Goal: Task Accomplishment & Management: Complete application form

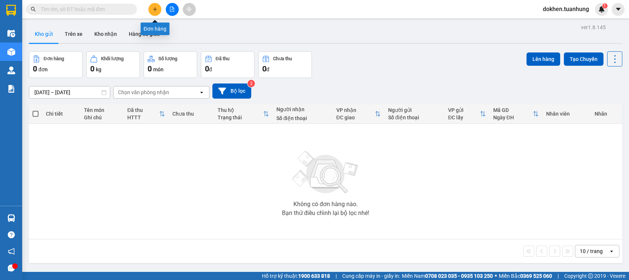
click at [156, 7] on icon "plus" at bounding box center [154, 9] width 5 height 5
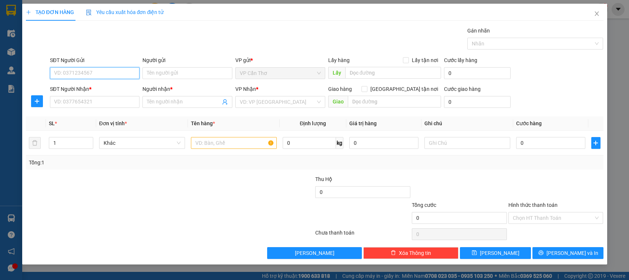
click at [104, 73] on input "SĐT Người Gửi" at bounding box center [95, 73] width 90 height 12
type input "0909664841"
click at [91, 94] on div "0909664841 0909664841 - VŨ" at bounding box center [95, 88] width 90 height 15
click at [92, 77] on input "0909664841" at bounding box center [95, 73] width 90 height 12
click at [92, 87] on div "0909664841 - VŨ" at bounding box center [94, 88] width 81 height 8
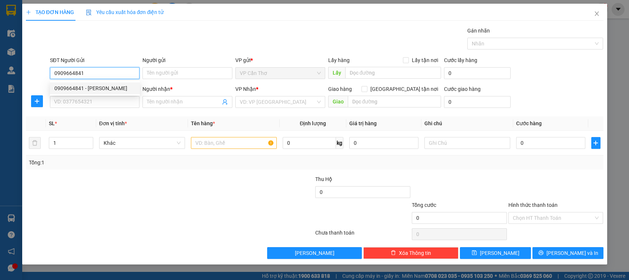
type input "VŨ"
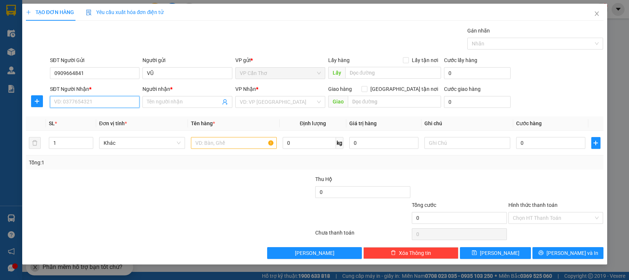
click at [88, 106] on input "SĐT Người Nhận *" at bounding box center [95, 102] width 90 height 12
click at [104, 102] on input "SĐT Người Nhận *" at bounding box center [95, 102] width 90 height 12
type input "0928850958"
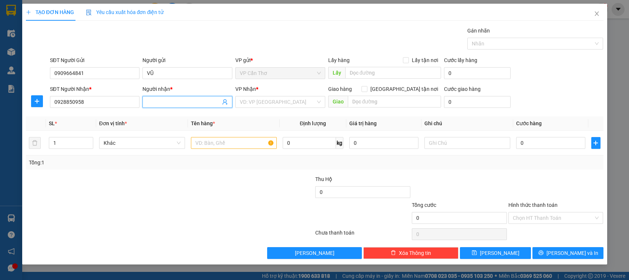
click at [165, 102] on input "Người nhận *" at bounding box center [184, 102] width 74 height 8
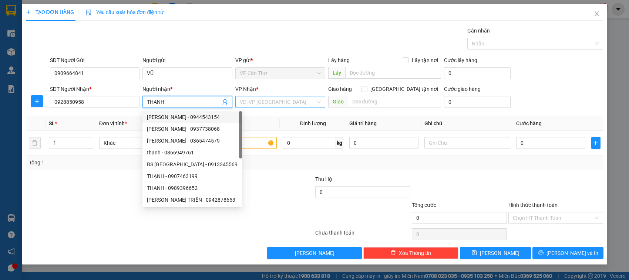
type input "THANH"
click at [274, 101] on input "search" at bounding box center [278, 102] width 76 height 11
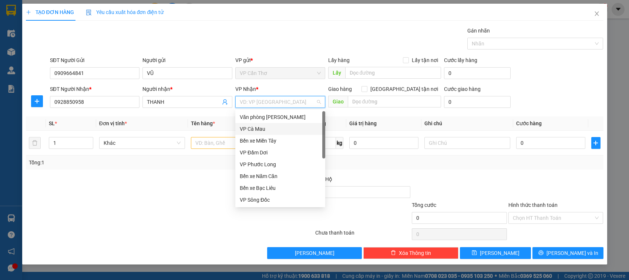
click at [250, 129] on div "VP Cà Mau" at bounding box center [280, 129] width 81 height 8
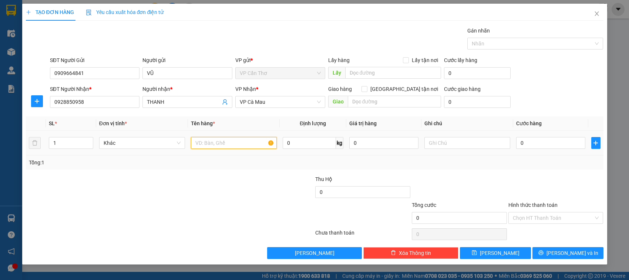
click at [217, 144] on input "text" at bounding box center [234, 143] width 86 height 12
type input "2 MÓN KG KIỂM"
click at [67, 149] on input "1" at bounding box center [70, 143] width 43 height 11
type input "2"
click at [517, 142] on input "0" at bounding box center [550, 143] width 69 height 12
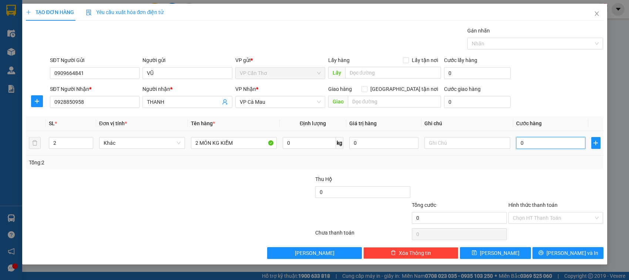
type input "5"
type input "50"
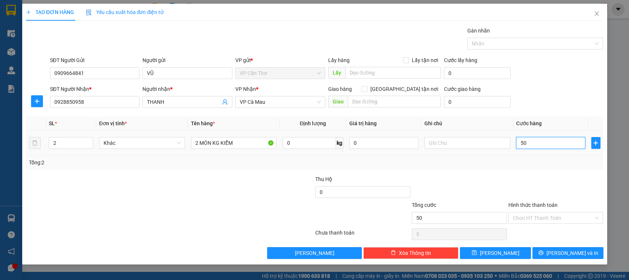
type input "50"
type input "500"
type input "5.000"
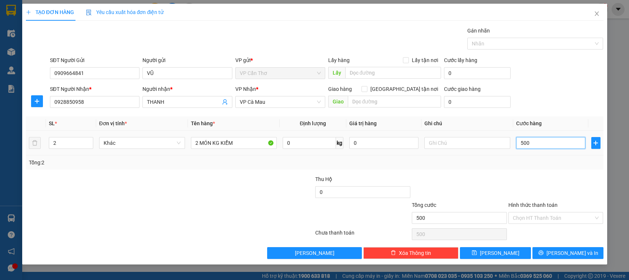
type input "5.000"
type input "50.000"
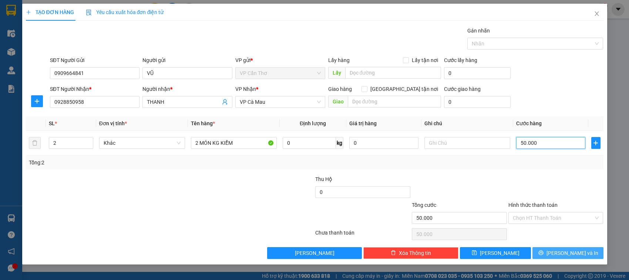
type input "50.000"
click at [539, 253] on button "Lưu và In" at bounding box center [567, 253] width 71 height 12
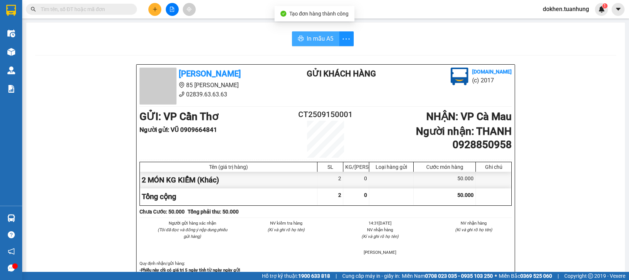
click at [315, 38] on span "In mẫu A5" at bounding box center [320, 38] width 27 height 9
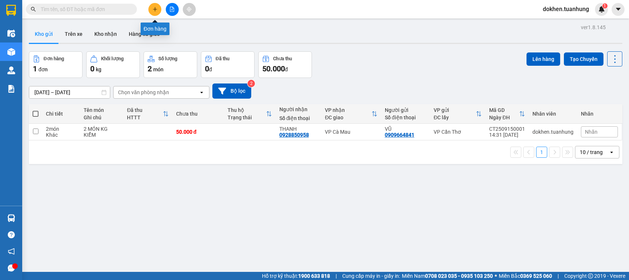
click at [154, 11] on icon "plus" at bounding box center [154, 9] width 5 height 5
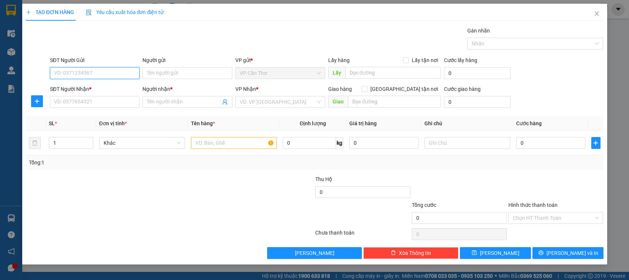
click at [113, 76] on input "SĐT Người Gửi" at bounding box center [95, 73] width 90 height 12
click at [107, 74] on input "SĐT Người Gửi" at bounding box center [95, 73] width 90 height 12
click at [54, 75] on input "949426" at bounding box center [95, 73] width 90 height 12
click at [89, 89] on div "0949426639 - TÙNG" at bounding box center [94, 88] width 81 height 8
type input "0949426639"
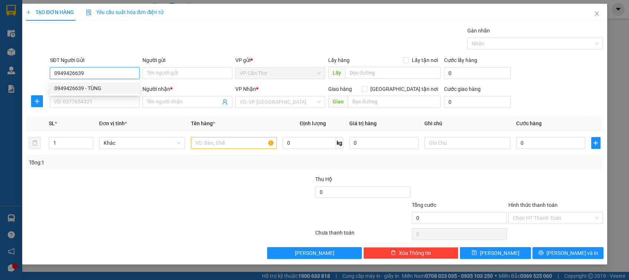
type input "TÙNG"
click at [104, 71] on input "0949426639" at bounding box center [95, 73] width 90 height 12
type input "0949426639"
click at [107, 106] on input "SĐT Người Nhận *" at bounding box center [95, 102] width 90 height 12
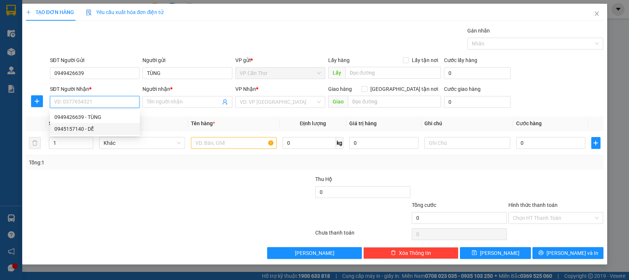
click at [99, 131] on div "0945157140 - DỂ" at bounding box center [94, 129] width 81 height 8
type input "0945157140"
type input "DỂ"
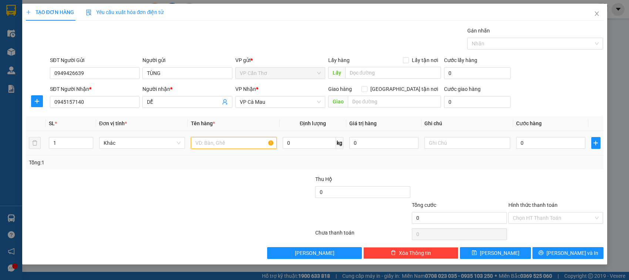
click at [202, 144] on input "text" at bounding box center [234, 143] width 86 height 12
type input "1 THÙNG KG KIỂM"
click at [520, 145] on input "0" at bounding box center [550, 143] width 69 height 12
type input "5"
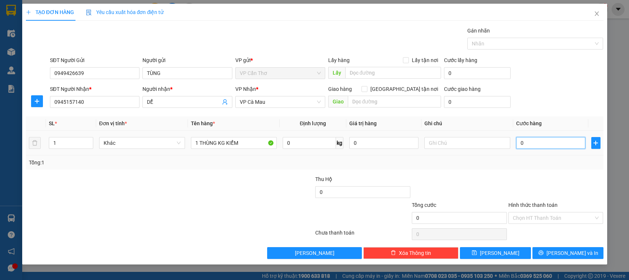
type input "5"
type input "50"
type input "500"
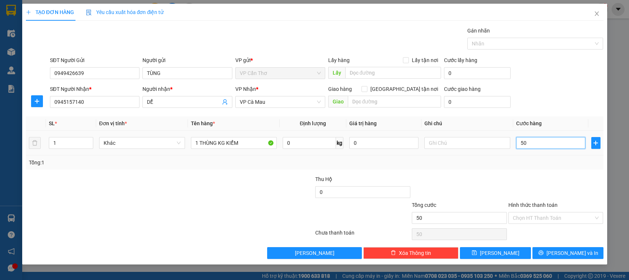
type input "500"
type input "5.000"
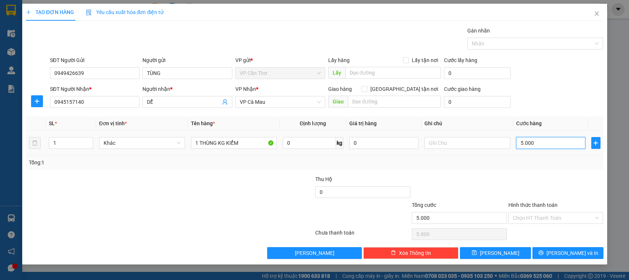
type input "50.000"
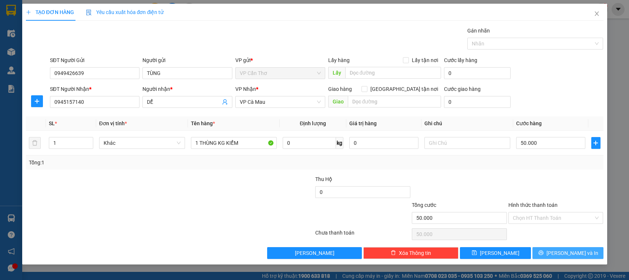
click at [542, 248] on button "Lưu và In" at bounding box center [567, 253] width 71 height 12
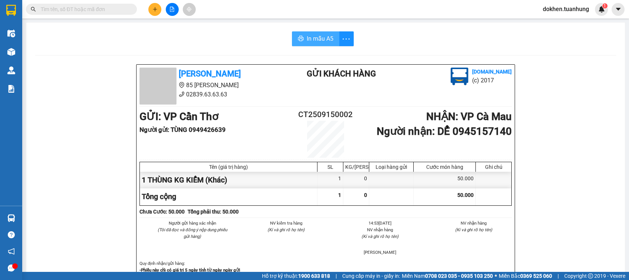
click at [319, 42] on span "In mẫu A5" at bounding box center [320, 38] width 27 height 9
click at [152, 10] on button at bounding box center [154, 9] width 13 height 13
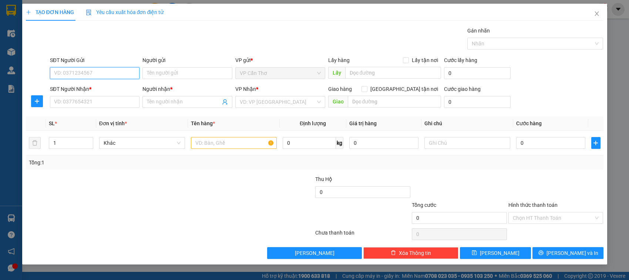
click at [125, 70] on input "SĐT Người Gửi" at bounding box center [95, 73] width 90 height 12
click at [74, 93] on div "0942771336 - HUY" at bounding box center [95, 88] width 90 height 12
type input "0942771336"
type input "HUY"
type input "0942771336"
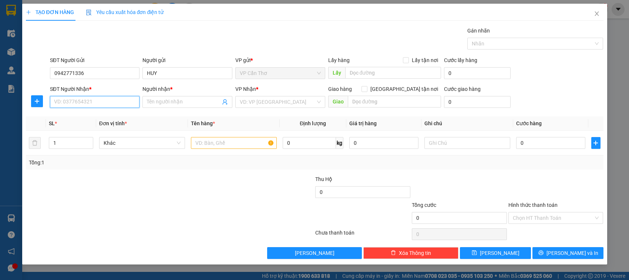
click at [88, 107] on input "SĐT Người Nhận *" at bounding box center [95, 102] width 90 height 12
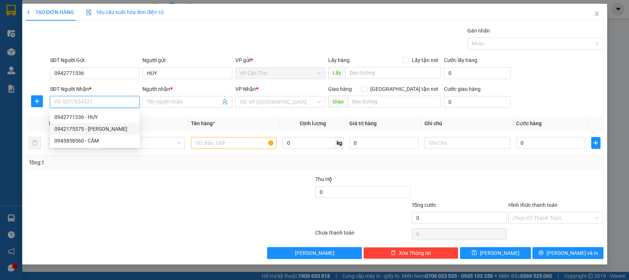
click at [102, 124] on div "0942175375 - NGUYỄN XUÂN SINH" at bounding box center [95, 129] width 90 height 12
type input "0942175375"
type input "NGUYỄN XUÂN SINH"
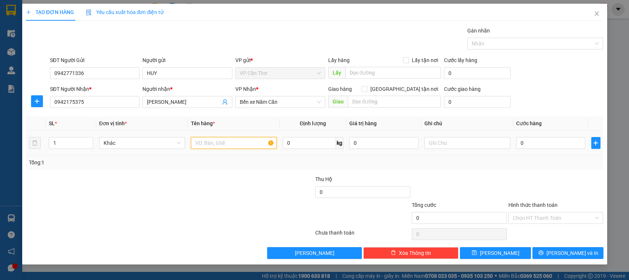
click at [209, 143] on input "text" at bounding box center [234, 143] width 86 height 12
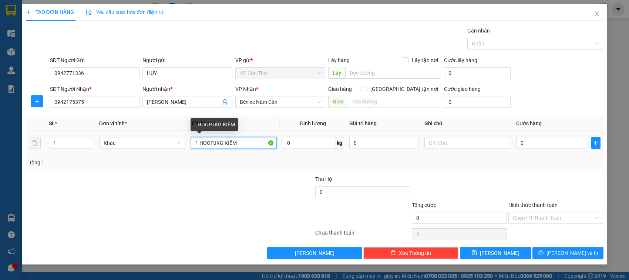
click at [215, 142] on input "1 HOOPJKG KIỂM" at bounding box center [234, 143] width 86 height 12
click at [202, 144] on input "1 H KG KIỂM" at bounding box center [234, 143] width 86 height 12
click at [206, 143] on input "1 H0 KG KIỂM" at bounding box center [234, 143] width 86 height 12
click at [213, 143] on input "1 HỘP KG KIỂM" at bounding box center [234, 143] width 86 height 12
type input "1 HỘP KG KIỂM"
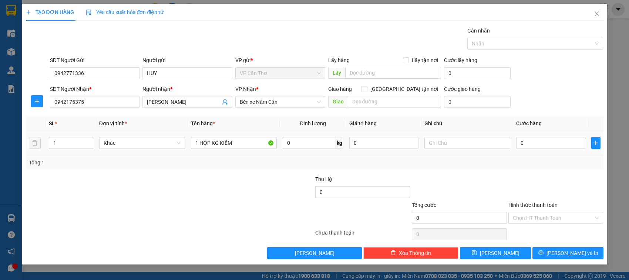
click at [515, 145] on td "0" at bounding box center [550, 143] width 75 height 25
drag, startPoint x: 520, startPoint y: 143, endPoint x: 502, endPoint y: 128, distance: 23.6
click at [519, 143] on input "0" at bounding box center [550, 143] width 69 height 12
type input "3"
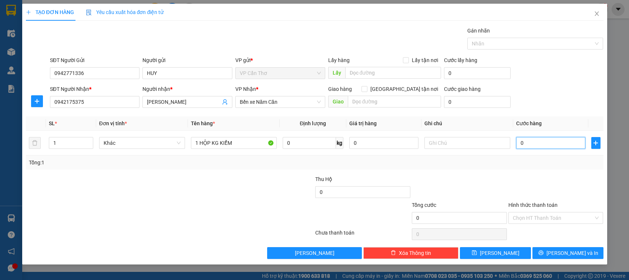
type input "3"
type input "30"
type input "300"
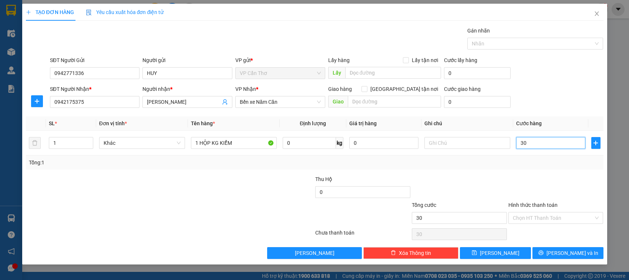
type input "300"
type input "3.000"
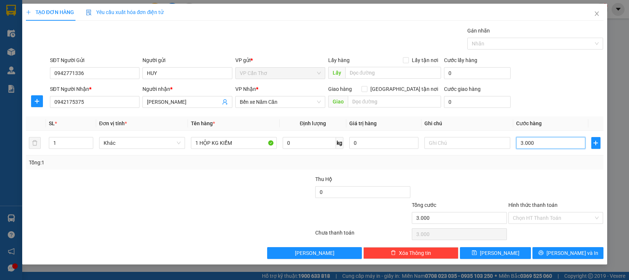
type input "30.000"
click at [534, 219] on input "Hình thức thanh toán" at bounding box center [553, 218] width 81 height 11
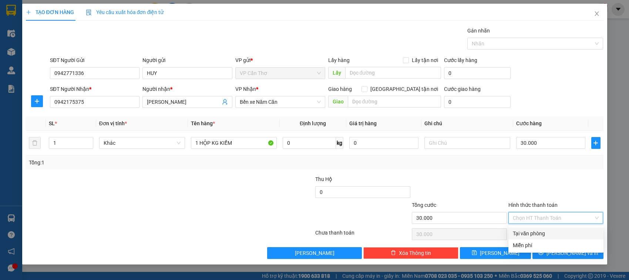
click at [535, 230] on div "Tại văn phòng" at bounding box center [556, 234] width 86 height 8
type input "0"
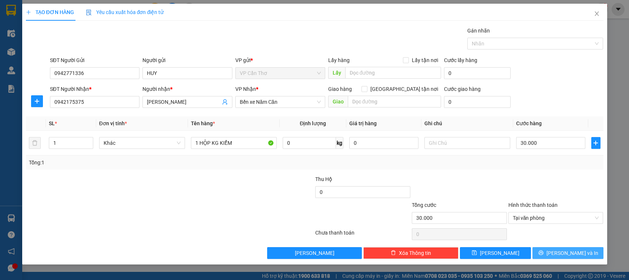
click at [548, 254] on button "Lưu và In" at bounding box center [567, 253] width 71 height 12
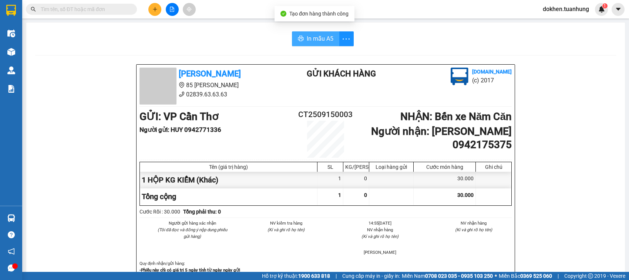
click at [319, 38] on span "In mẫu A5" at bounding box center [320, 38] width 27 height 9
click at [154, 7] on icon "plus" at bounding box center [154, 9] width 5 height 5
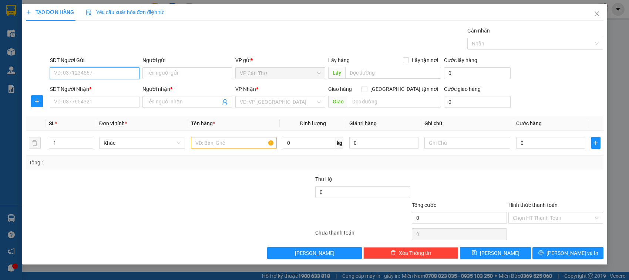
click at [109, 76] on input "SĐT Người Gửi" at bounding box center [95, 73] width 90 height 12
click at [108, 92] on div "0942771336 - HUY" at bounding box center [95, 88] width 90 height 12
type input "0942771336"
type input "HUY"
type input "0942771336"
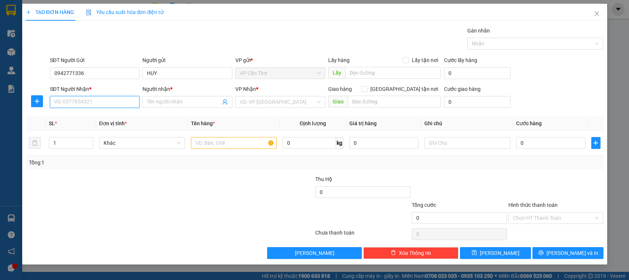
click at [119, 104] on input "SĐT Người Nhận *" at bounding box center [95, 102] width 90 height 12
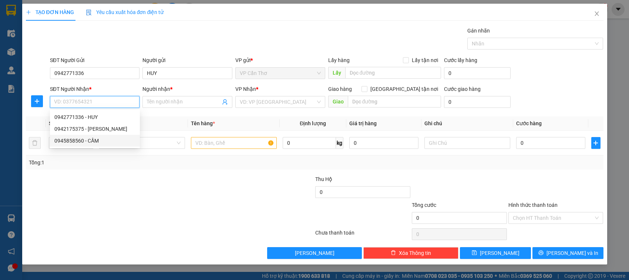
click at [108, 139] on div "0945858560 - CẦM" at bounding box center [94, 141] width 81 height 8
type input "0945858560"
type input "CẦM"
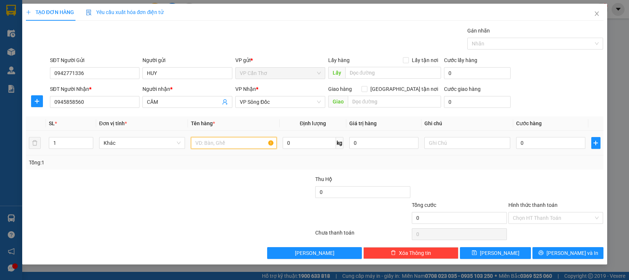
click at [195, 148] on input "text" at bounding box center [234, 143] width 86 height 12
type input "1 HỘP KG KIỂM"
click at [524, 149] on input "0" at bounding box center [550, 143] width 69 height 12
type input "3"
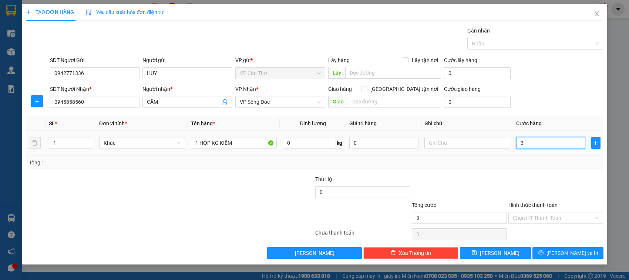
type input "3"
type input "30"
type input "300"
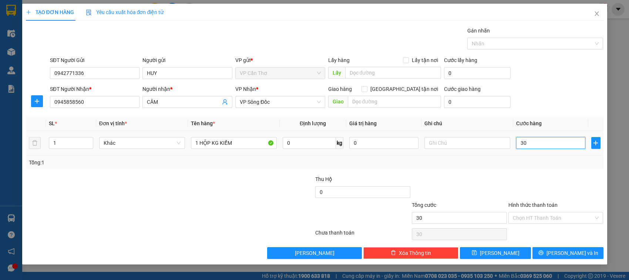
type input "300"
type input "3.000"
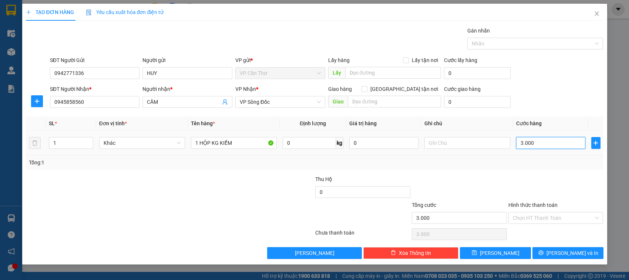
type input "30.000"
click at [531, 217] on input "Hình thức thanh toán" at bounding box center [553, 218] width 81 height 11
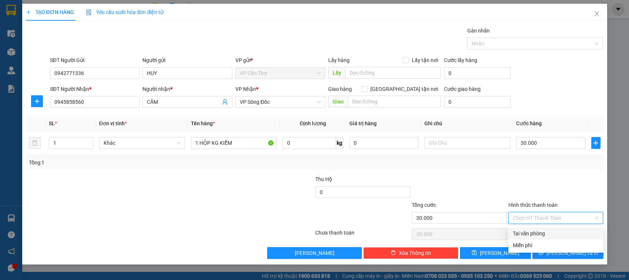
click at [532, 232] on div "Tại văn phòng" at bounding box center [556, 234] width 86 height 8
type input "0"
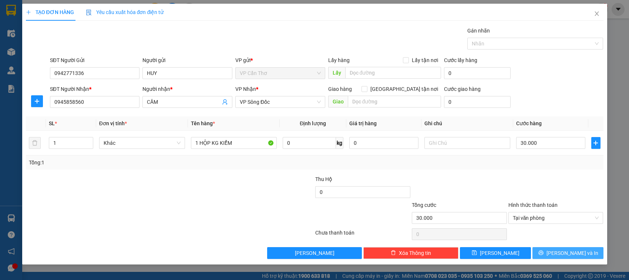
click at [538, 253] on button "Lưu và In" at bounding box center [567, 253] width 71 height 12
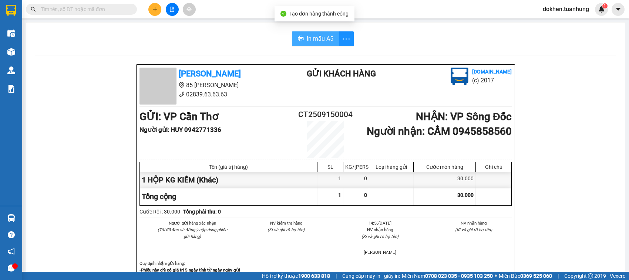
click at [313, 38] on span "In mẫu A5" at bounding box center [320, 38] width 27 height 9
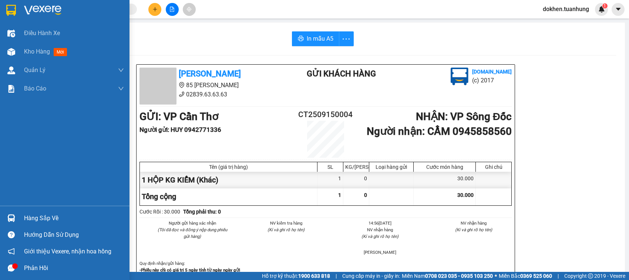
click at [28, 218] on div "Hàng sắp về" at bounding box center [74, 218] width 100 height 11
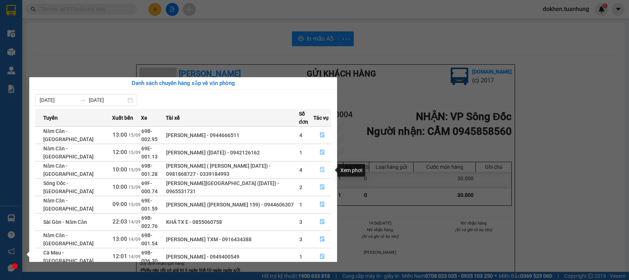
click at [321, 170] on icon "file-done" at bounding box center [322, 169] width 4 height 5
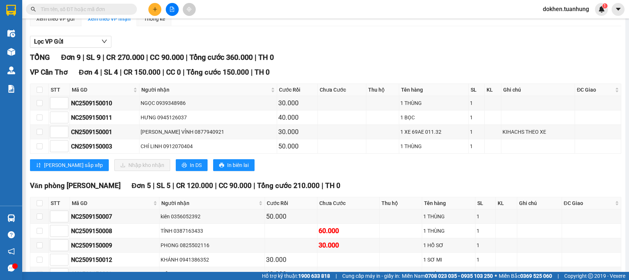
scroll to position [130, 0]
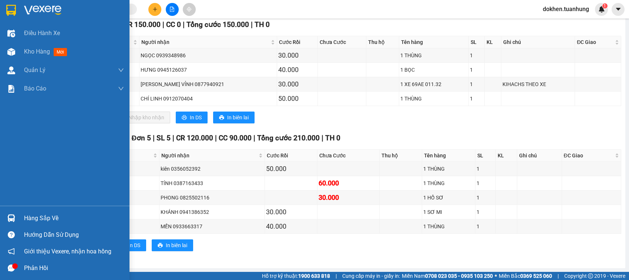
click at [28, 219] on div "Hàng sắp về" at bounding box center [74, 218] width 100 height 11
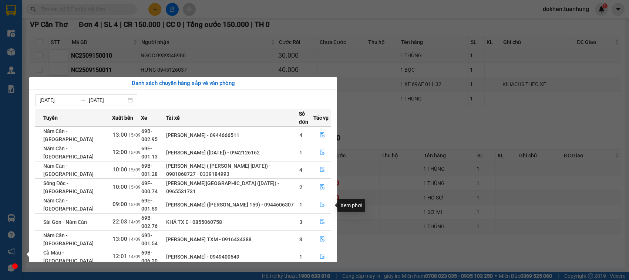
click at [321, 205] on icon "file-done" at bounding box center [322, 204] width 5 height 5
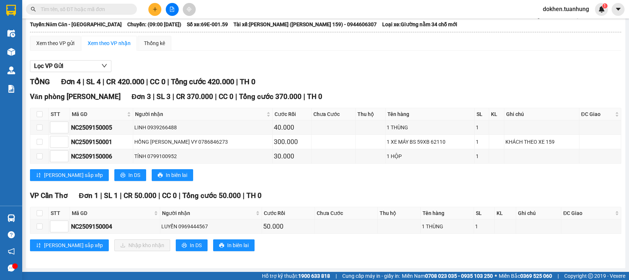
scroll to position [56, 0]
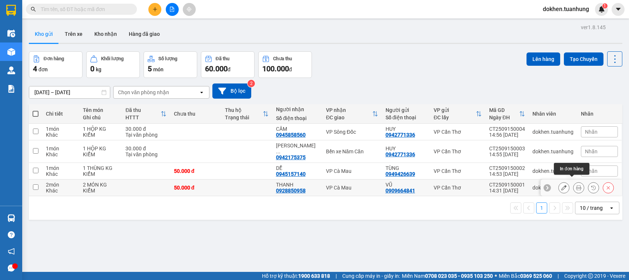
click at [576, 185] on icon at bounding box center [578, 187] width 5 height 5
click at [561, 185] on icon at bounding box center [563, 187] width 5 height 5
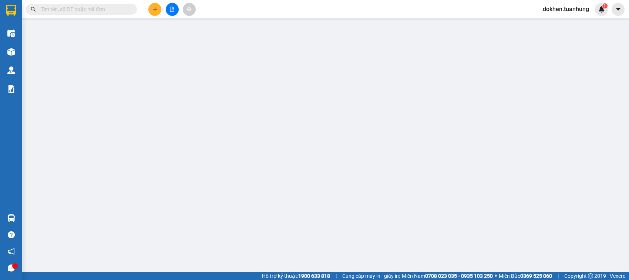
type input "0909664841"
type input "0928850958"
type input "50.000"
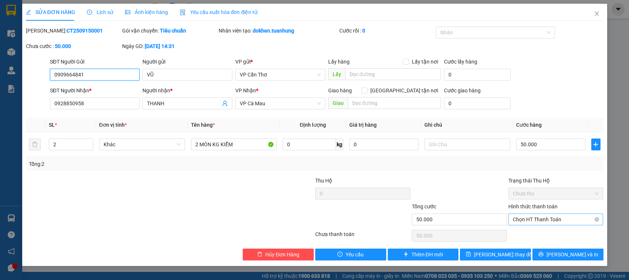
click at [540, 221] on span "Chọn HT Thanh Toán" at bounding box center [556, 219] width 86 height 11
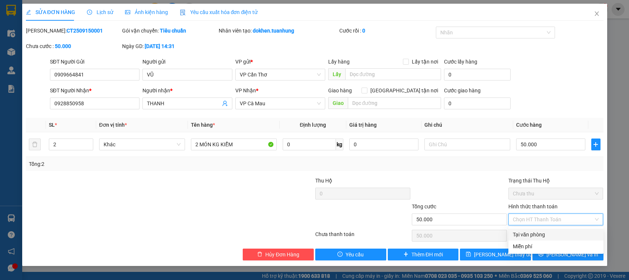
click at [532, 234] on div "Tại văn phòng" at bounding box center [556, 235] width 86 height 8
type input "0"
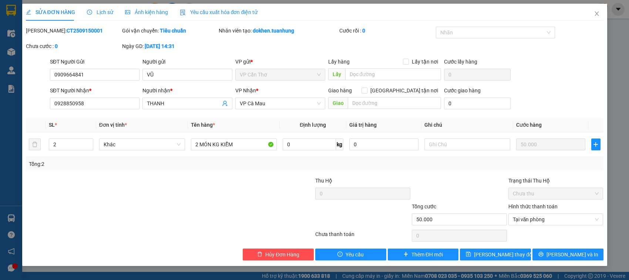
click at [532, 234] on div at bounding box center [556, 236] width 97 height 15
click at [547, 256] on button "[PERSON_NAME] và In" at bounding box center [567, 255] width 71 height 12
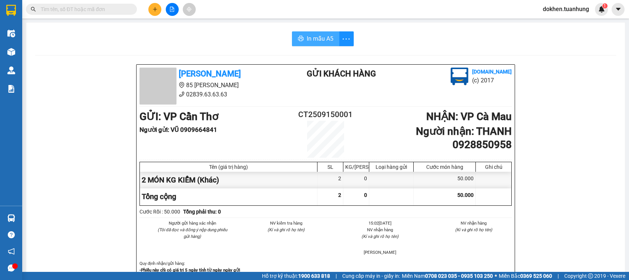
click at [310, 39] on span "In mẫu A5" at bounding box center [320, 38] width 27 height 9
click at [154, 10] on icon "plus" at bounding box center [154, 9] width 5 height 5
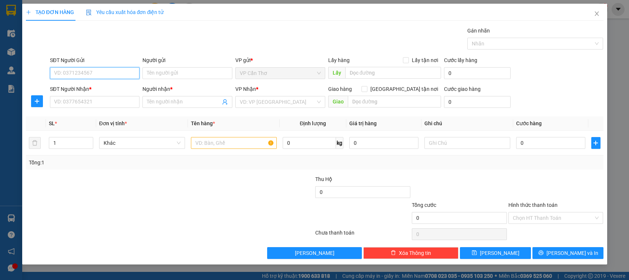
click at [118, 74] on input "SĐT Người Gửi" at bounding box center [95, 73] width 90 height 12
click at [130, 75] on input "SĐT Người Gửi" at bounding box center [95, 73] width 90 height 12
click at [90, 89] on div "0949085777 - TÍN" at bounding box center [94, 88] width 81 height 8
type input "0949085777"
type input "TÍN"
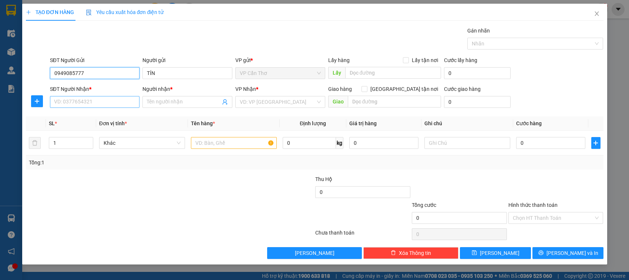
type input "0949085777"
click at [99, 101] on input "SĐT Người Nhận *" at bounding box center [95, 102] width 90 height 12
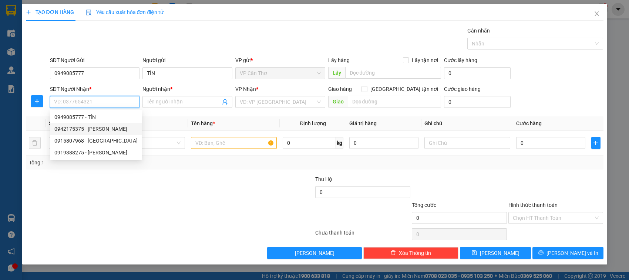
click at [124, 133] on div "0942175375 - NGUYỄN XUÂN SINH" at bounding box center [96, 129] width 92 height 12
type input "0942175375"
type input "NGUYỄN XUÂN SINH"
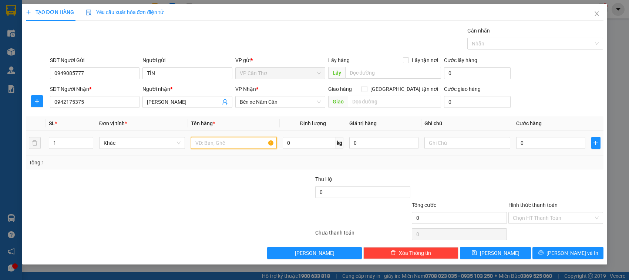
click at [203, 145] on input "text" at bounding box center [234, 143] width 86 height 12
type input "1 KIỆN KG KIỂM"
click at [523, 144] on input "0" at bounding box center [550, 143] width 69 height 12
type input "5"
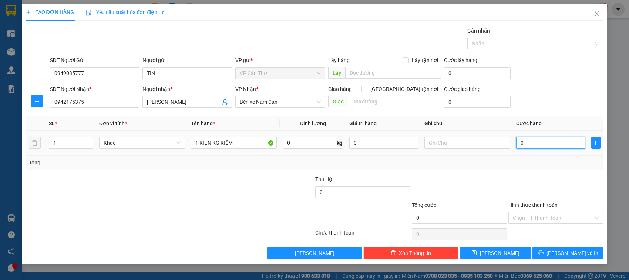
type input "5"
type input "50"
type input "500"
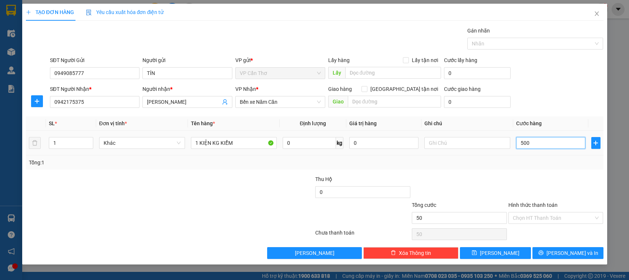
type input "500"
type input "5.000"
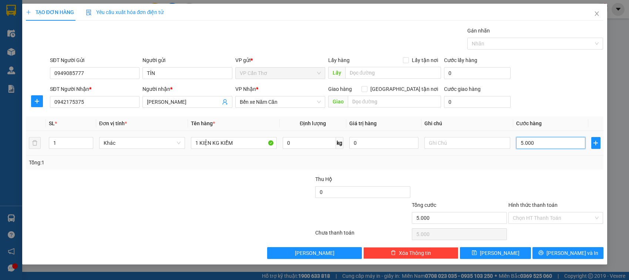
type input "50.000"
click at [529, 219] on input "Hình thức thanh toán" at bounding box center [553, 218] width 81 height 11
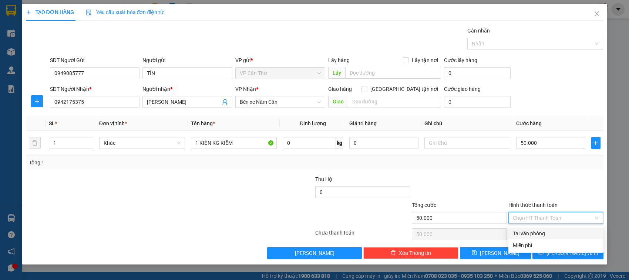
click at [529, 236] on div "Tại văn phòng" at bounding box center [556, 234] width 86 height 8
type input "0"
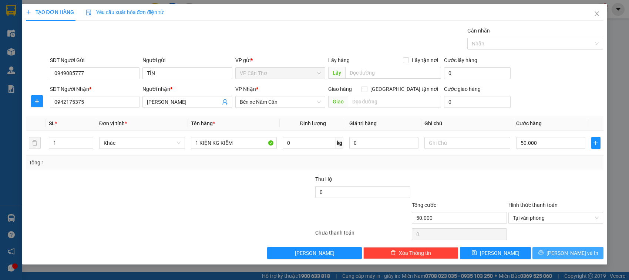
click at [546, 256] on button "Lưu và In" at bounding box center [567, 253] width 71 height 12
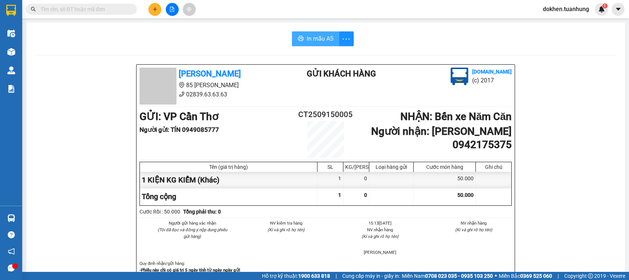
click at [317, 38] on span "In mẫu A5" at bounding box center [320, 38] width 27 height 9
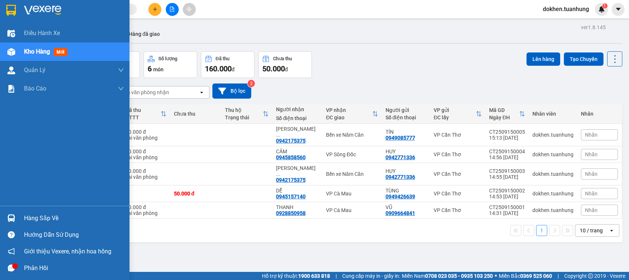
click at [28, 221] on div "Hàng sắp về" at bounding box center [74, 218] width 100 height 11
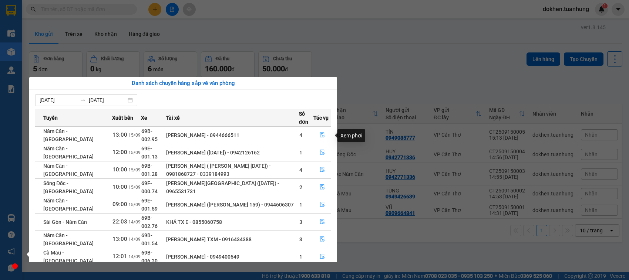
click at [323, 137] on icon "file-done" at bounding box center [322, 134] width 5 height 5
